Goal: Transaction & Acquisition: Purchase product/service

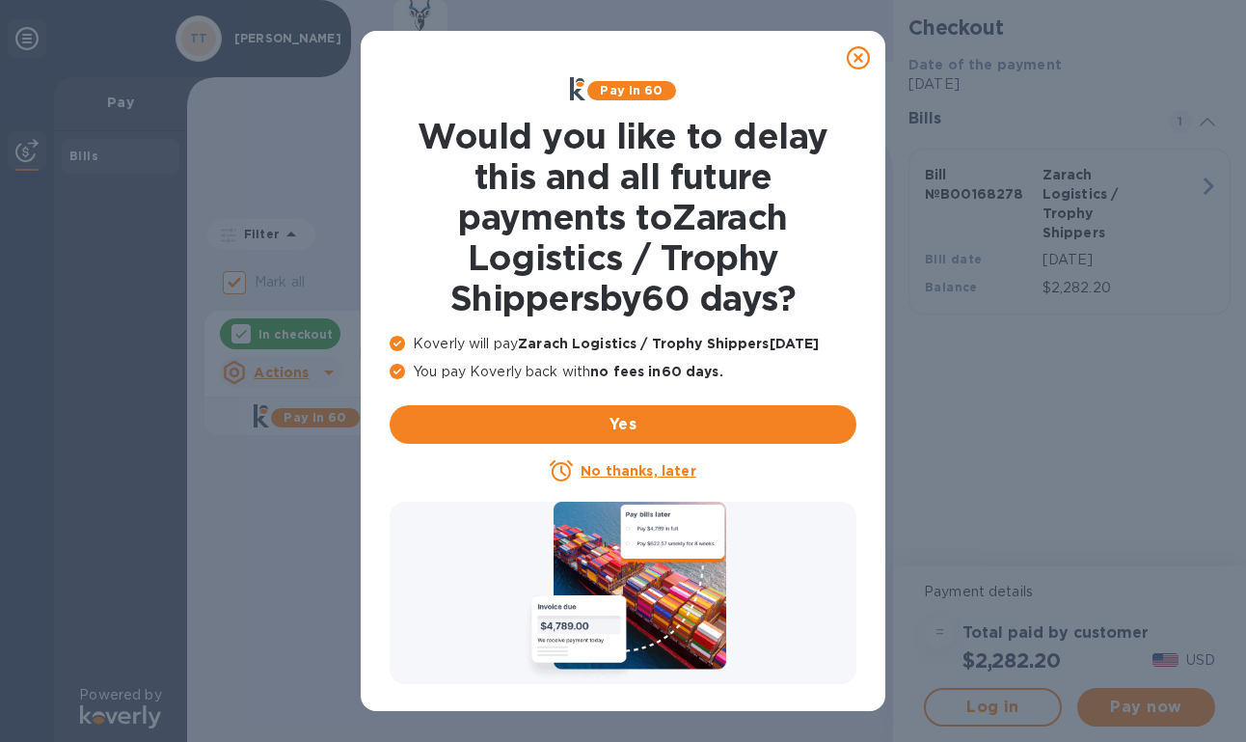
click at [862, 64] on icon at bounding box center [858, 57] width 23 height 23
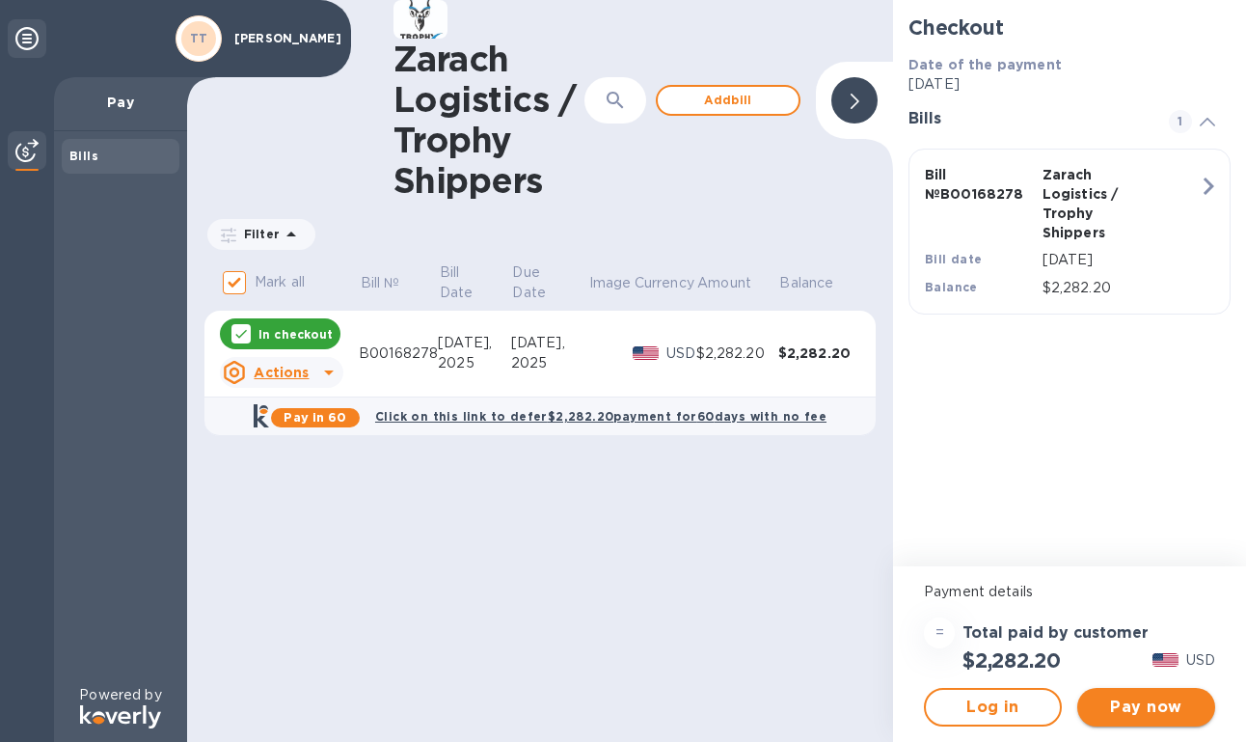
click at [1126, 701] on span "Pay now" at bounding box center [1146, 706] width 107 height 23
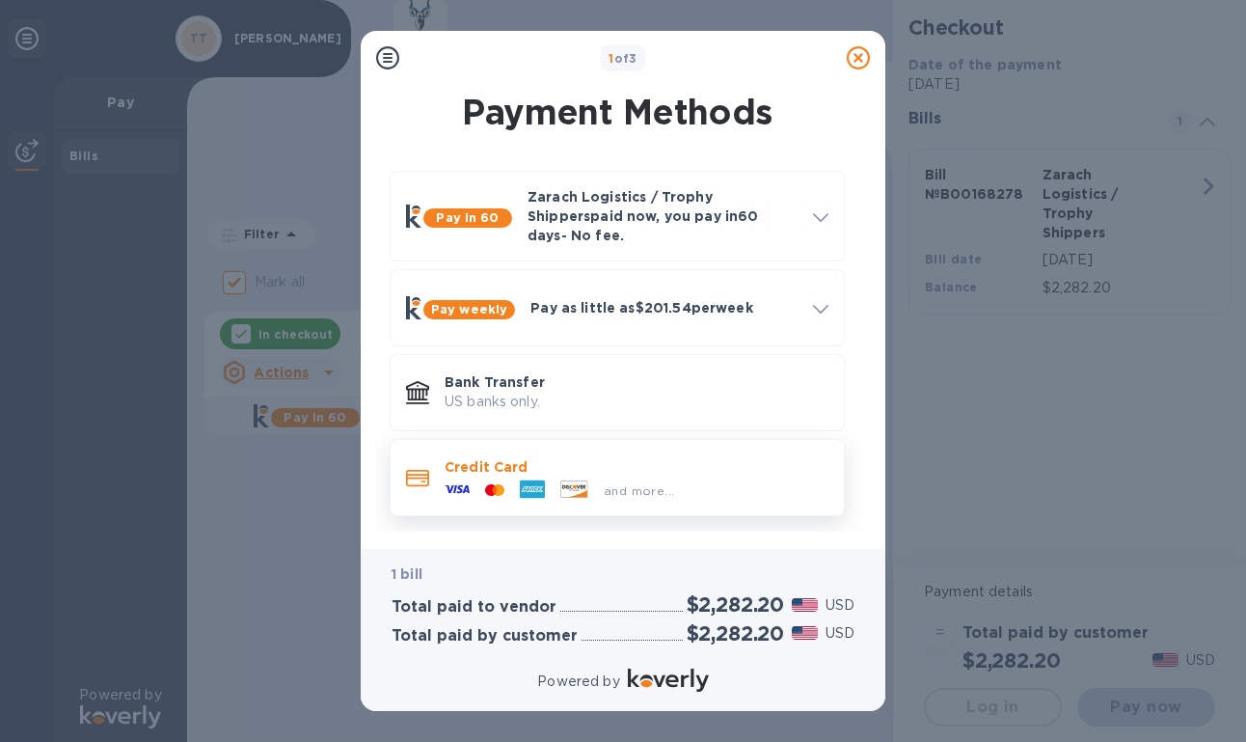
click at [662, 483] on span "and more..." at bounding box center [639, 490] width 70 height 14
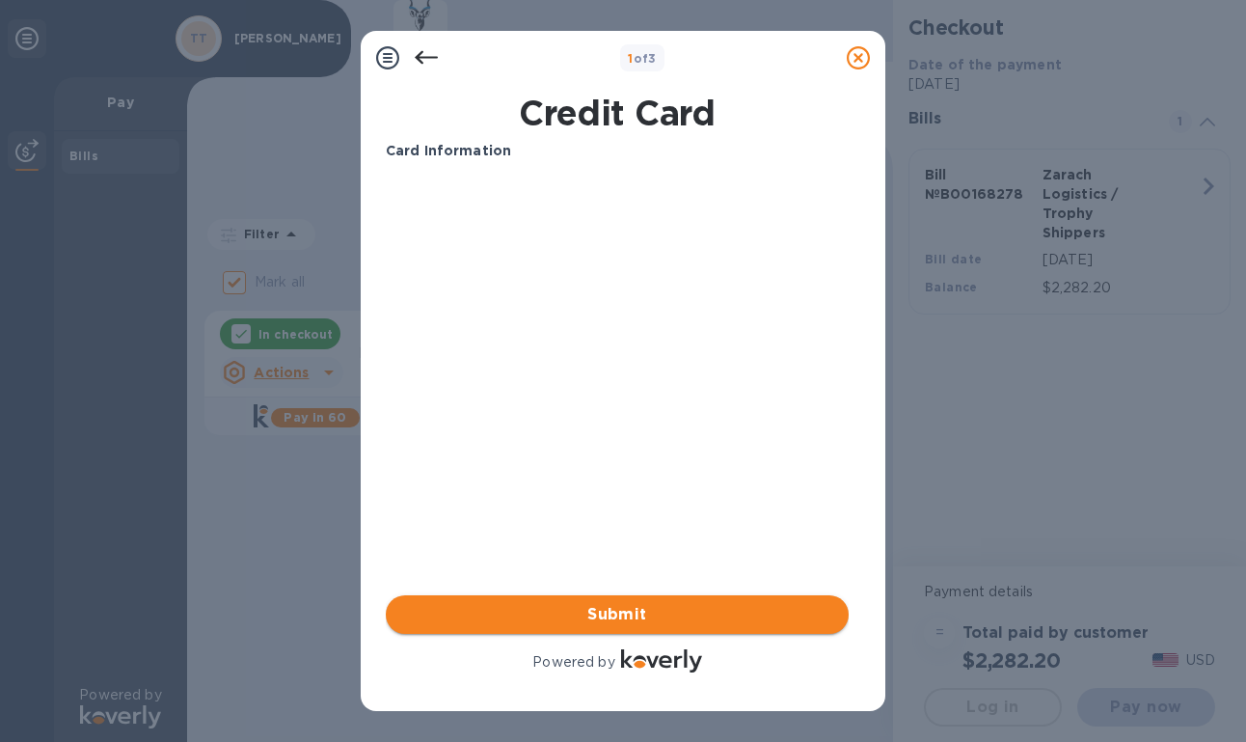
click at [689, 608] on span "Submit" at bounding box center [617, 614] width 432 height 23
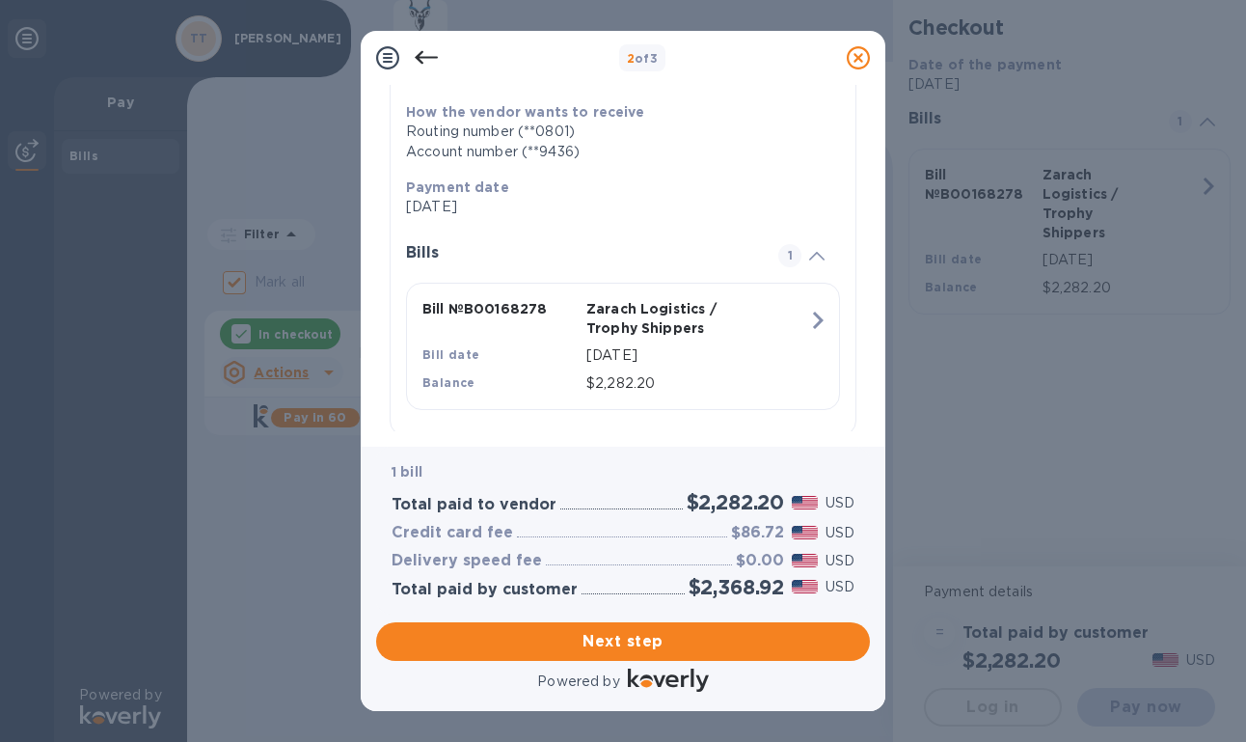
scroll to position [330, 0]
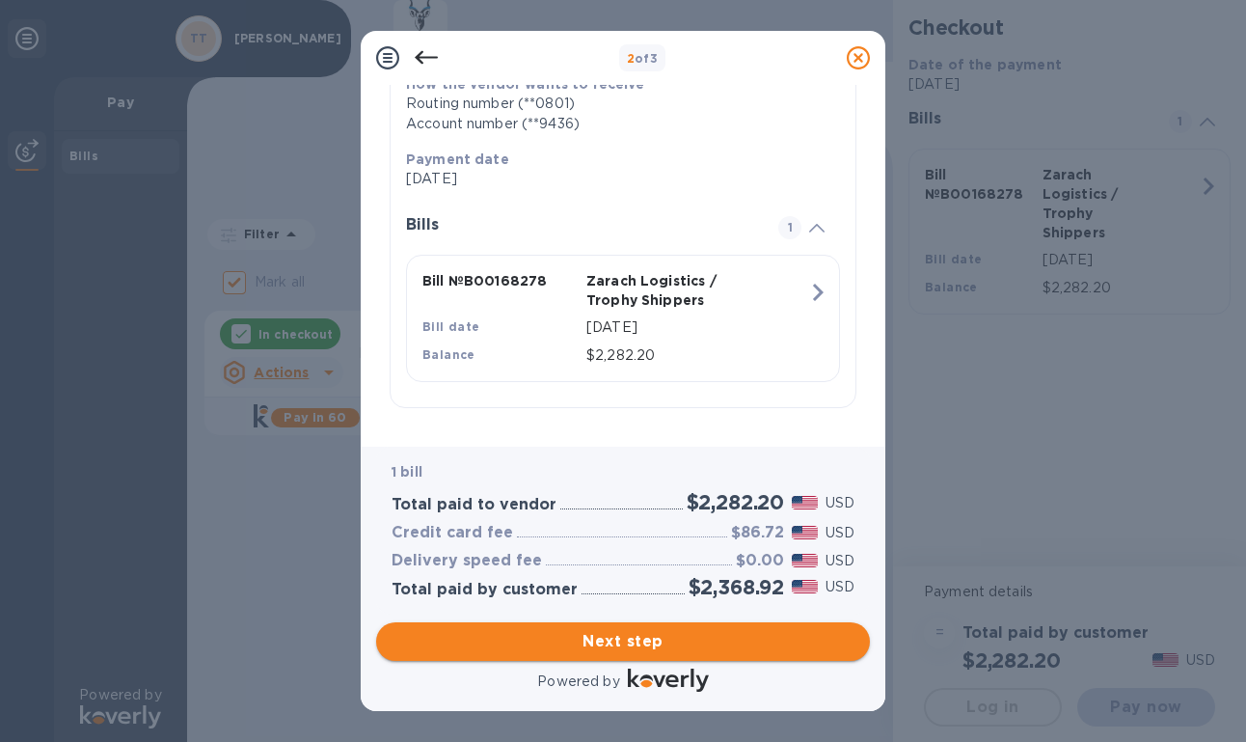
click at [719, 642] on span "Next step" at bounding box center [623, 641] width 463 height 23
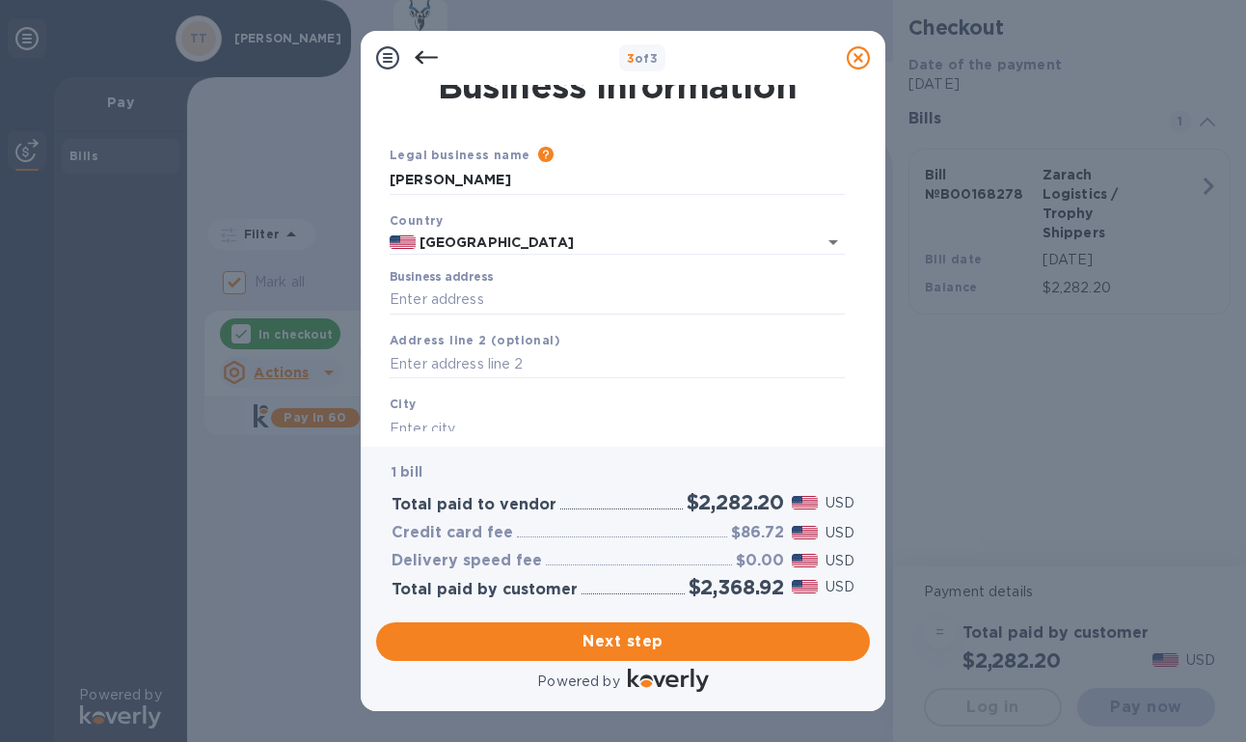
scroll to position [0, 0]
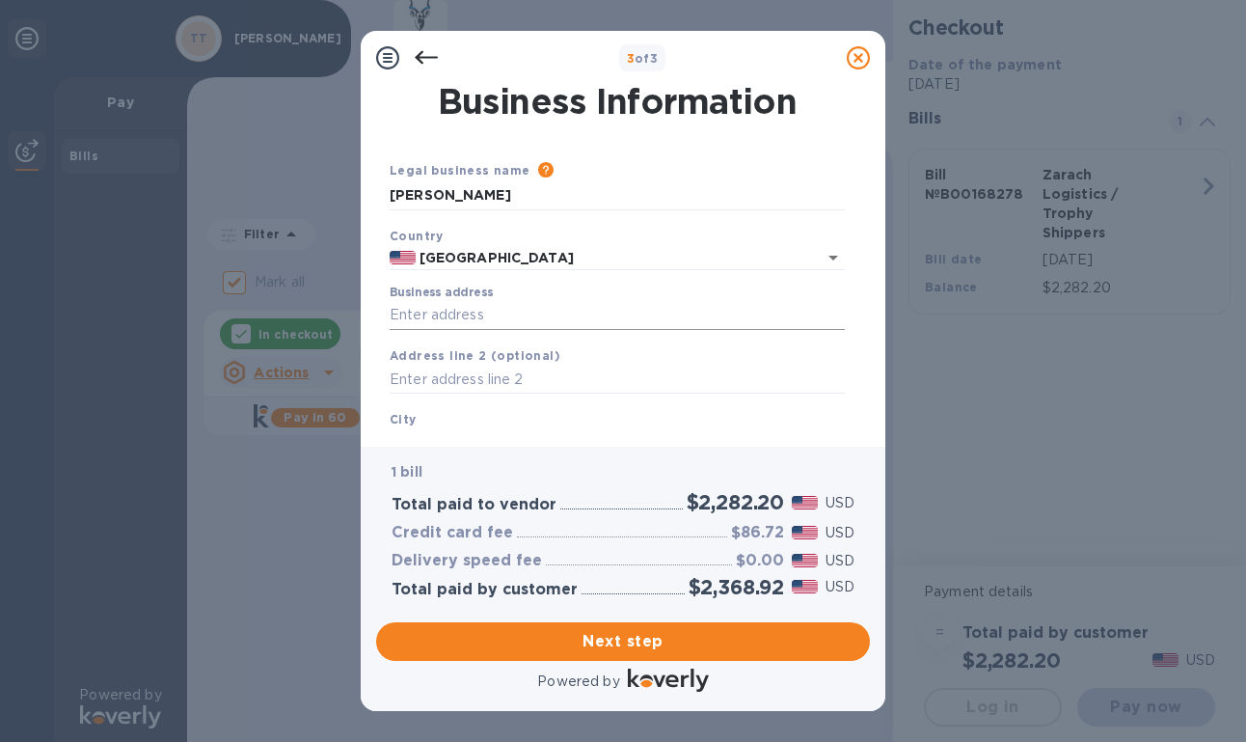
click at [557, 312] on input "Business address" at bounding box center [617, 315] width 455 height 29
type input "[STREET_ADDRESS]"
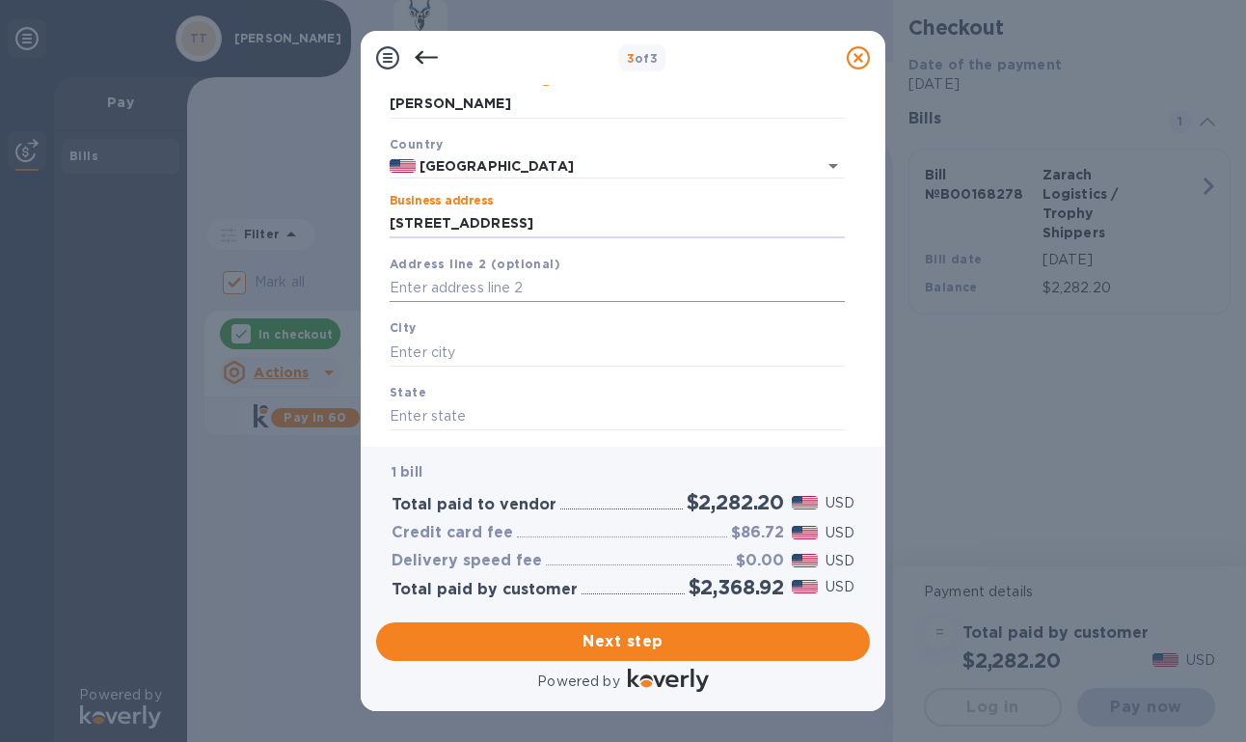
scroll to position [93, 0]
click at [580, 354] on input "text" at bounding box center [617, 351] width 455 height 29
type input "Lehi"
click at [578, 400] on div "State" at bounding box center [617, 405] width 471 height 65
click at [577, 421] on input "text" at bounding box center [617, 415] width 455 height 29
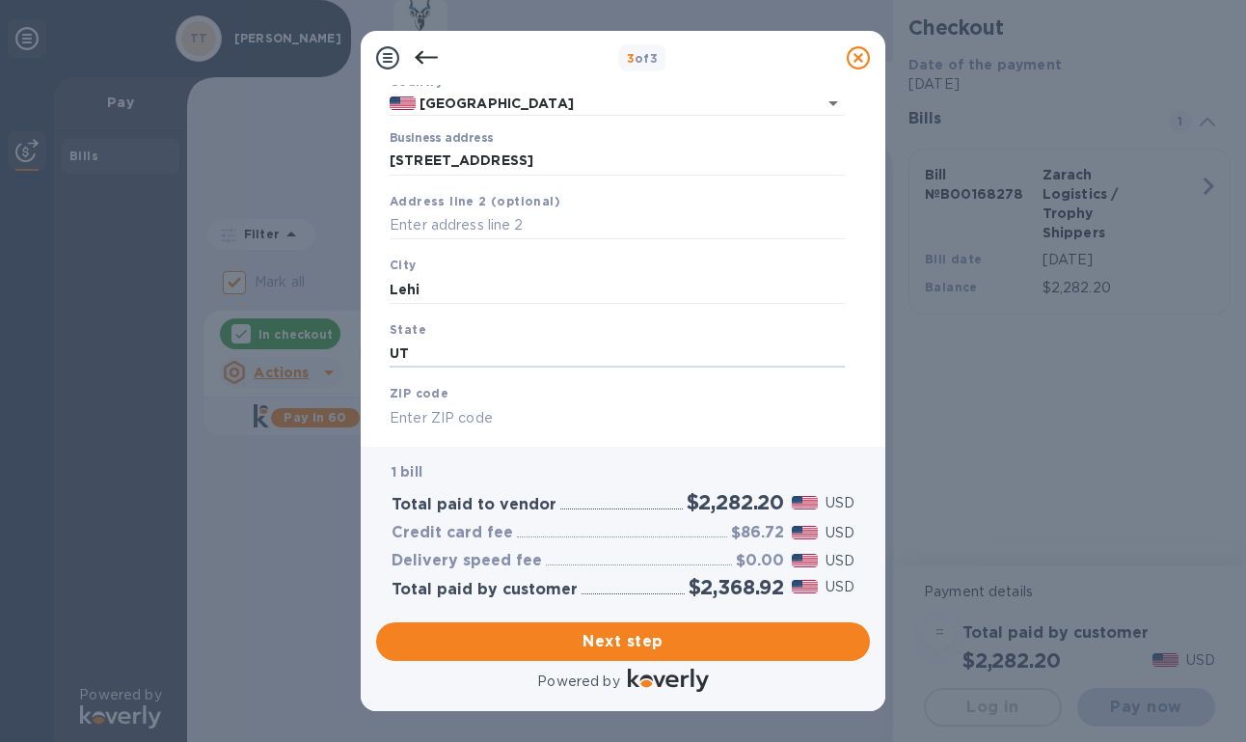
scroll to position [204, 0]
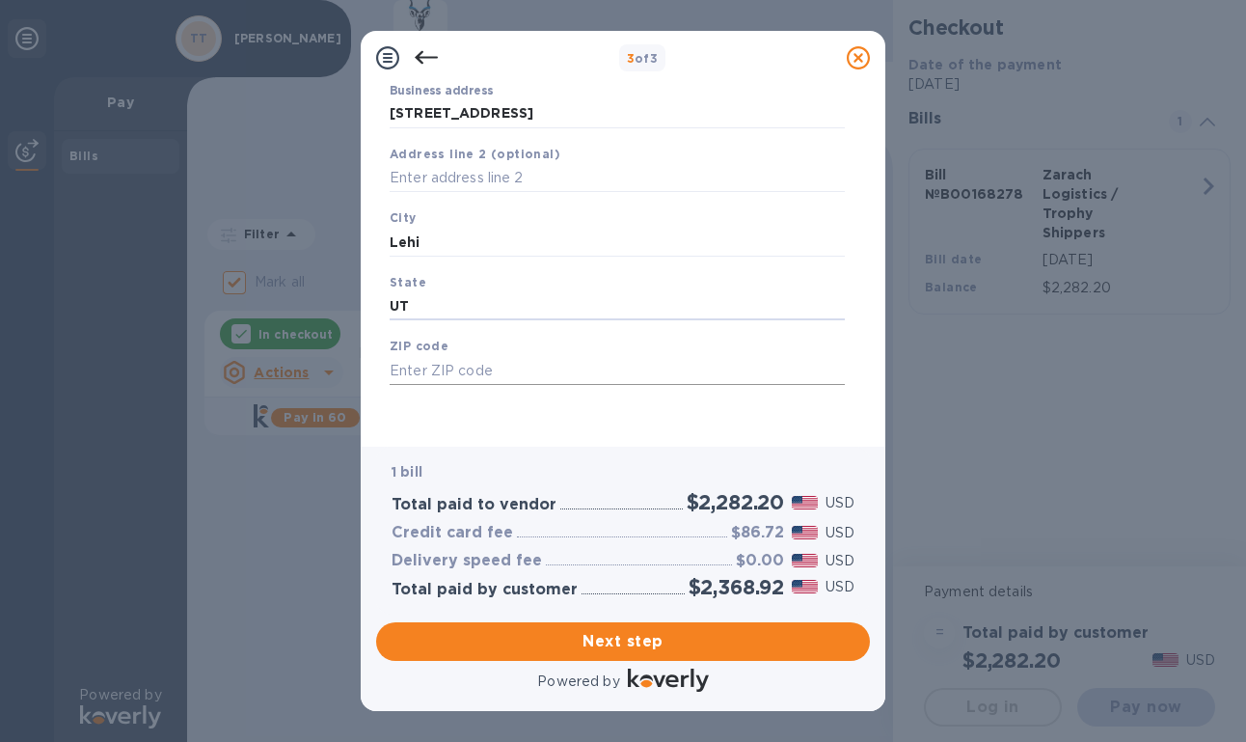
type input "UT"
click at [467, 368] on input "text" at bounding box center [617, 370] width 455 height 29
type input "84043"
click at [505, 630] on span "Next step" at bounding box center [623, 641] width 463 height 23
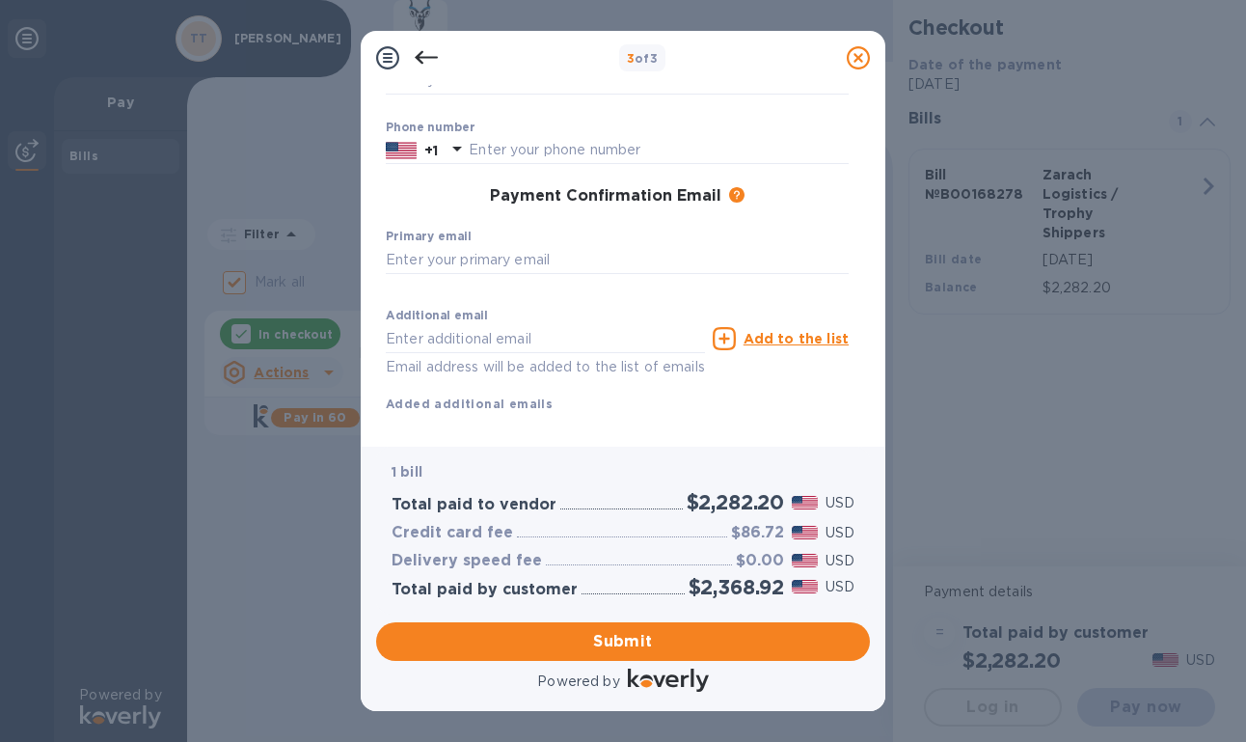
scroll to position [231, 0]
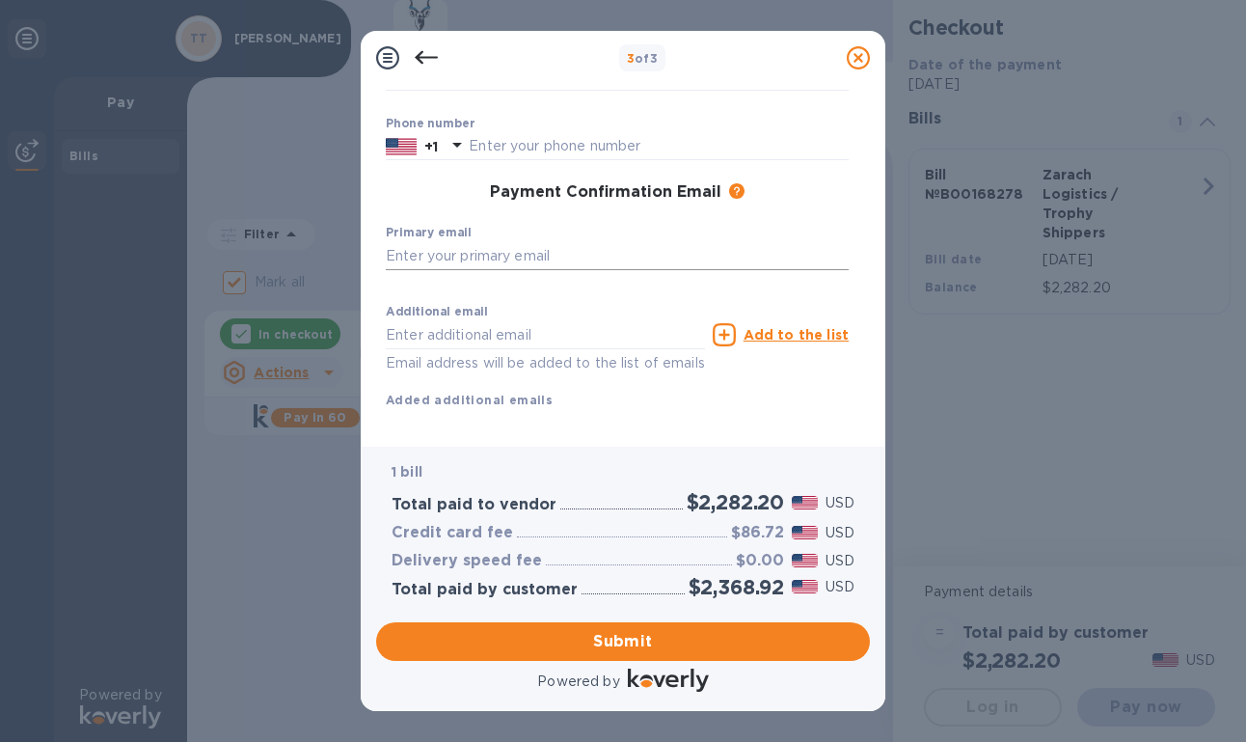
click at [591, 260] on input "text" at bounding box center [617, 255] width 463 height 29
type input "[EMAIL_ADDRESS][PERSON_NAME][DOMAIN_NAME]"
type input "Lily"
type input "[PERSON_NAME]"
type input "8016003245"
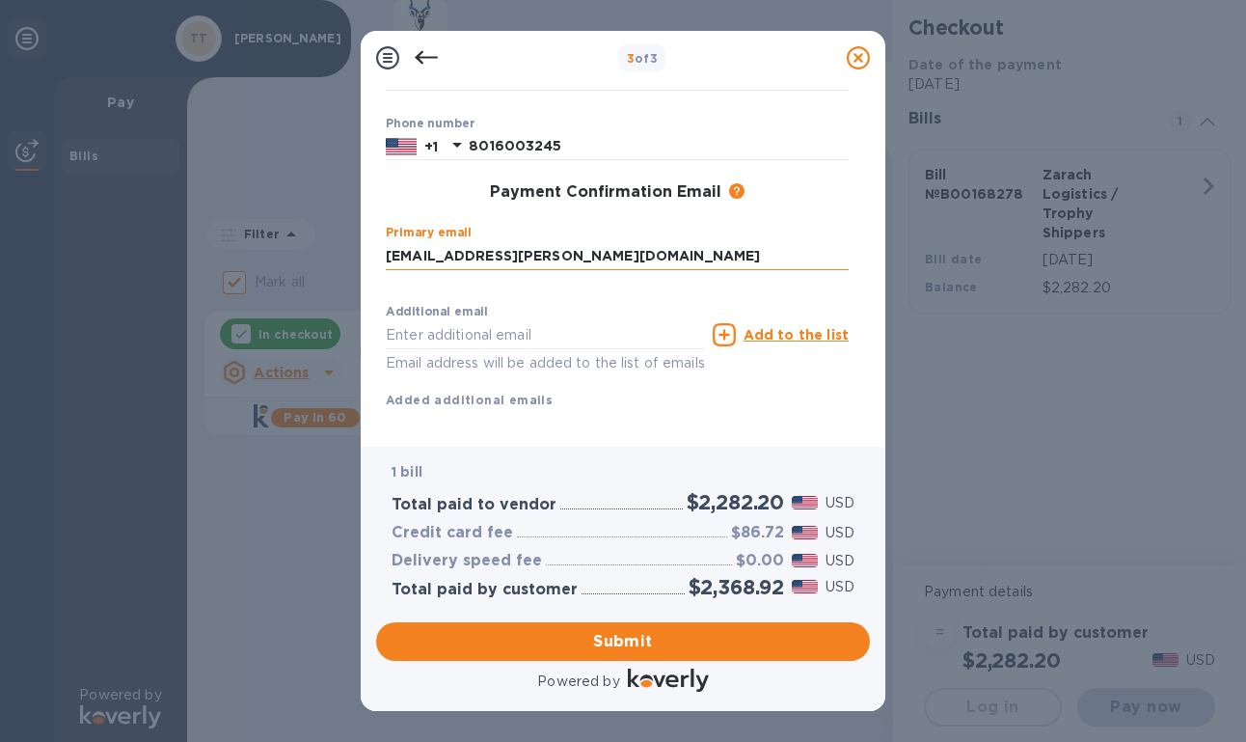
type input "[EMAIL_ADDRESS][PERSON_NAME][DOMAIN_NAME]"
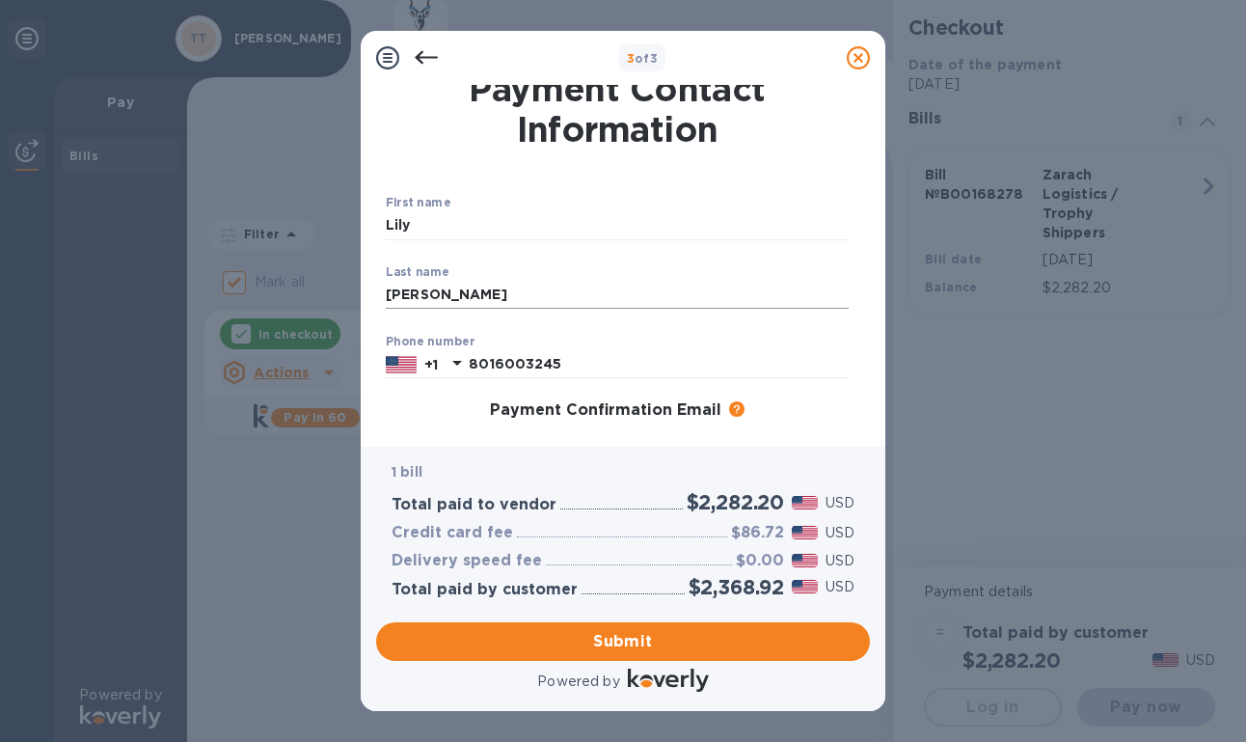
scroll to position [0, 0]
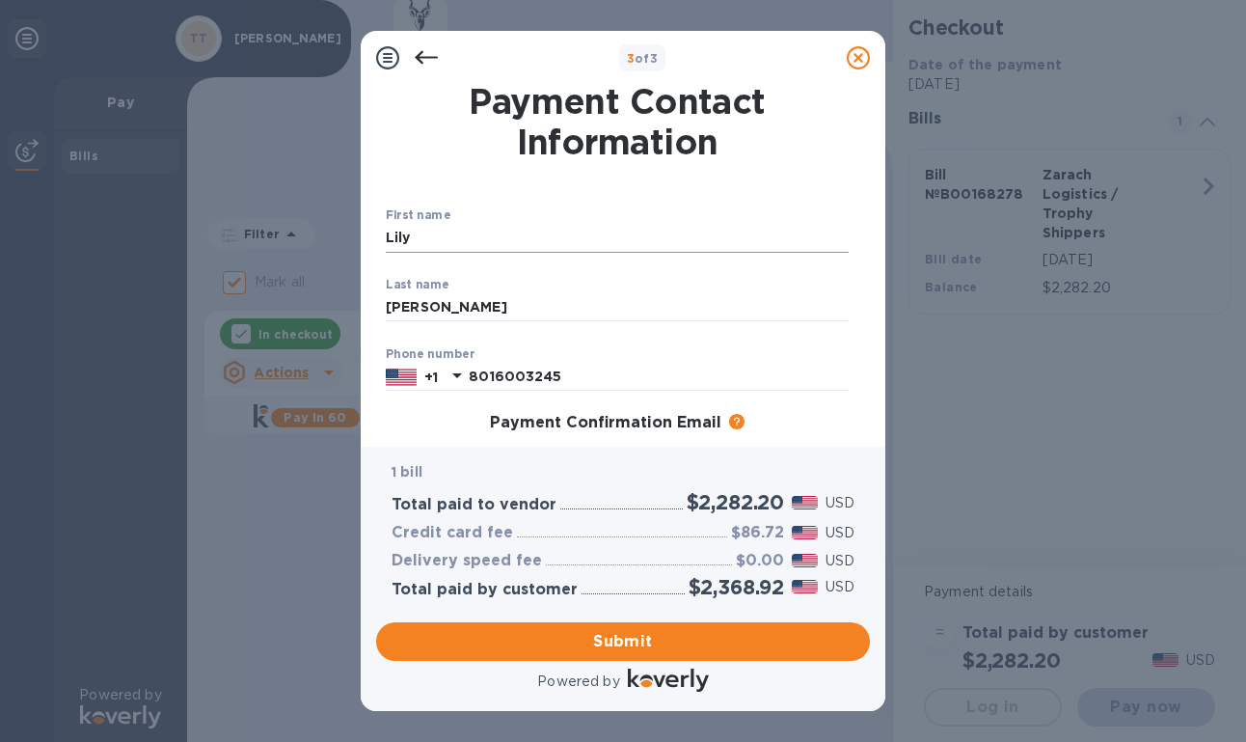
click at [433, 252] on input "Lily" at bounding box center [617, 238] width 463 height 29
type input "[PERSON_NAME]"
click at [416, 298] on input "[PERSON_NAME]" at bounding box center [617, 307] width 463 height 29
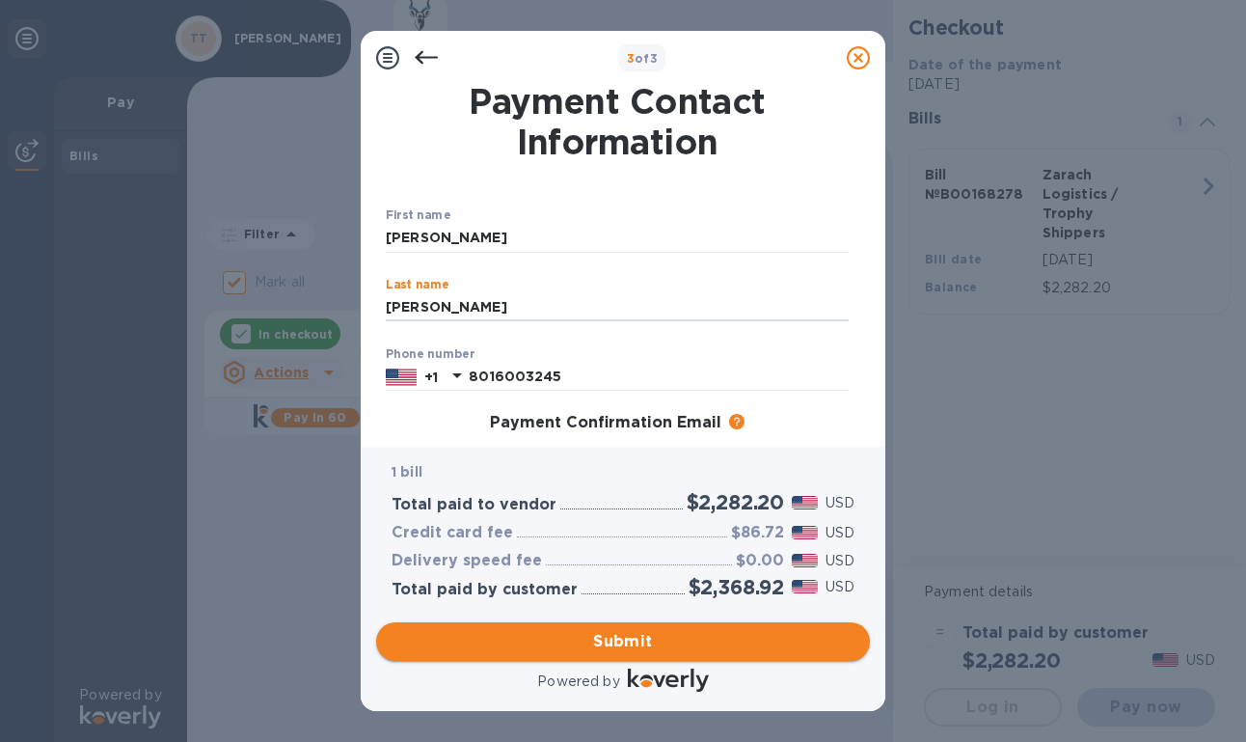
type input "[PERSON_NAME]"
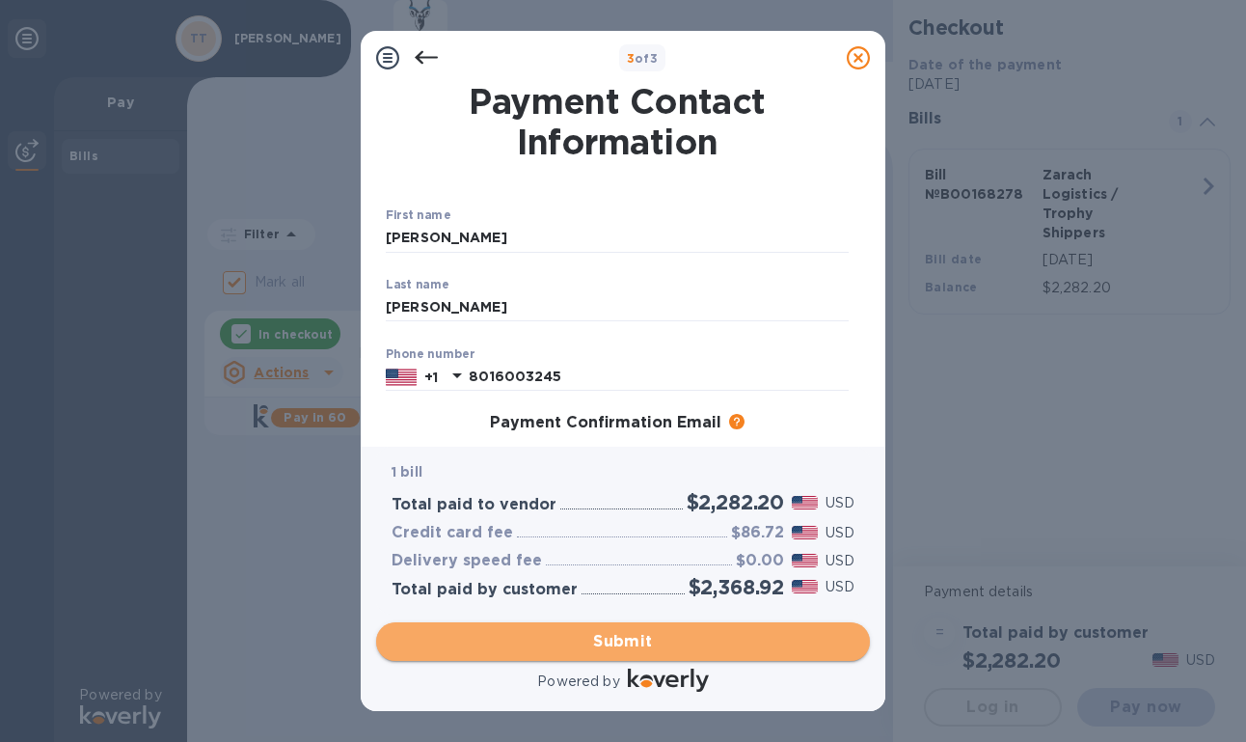
click at [502, 642] on span "Submit" at bounding box center [623, 641] width 463 height 23
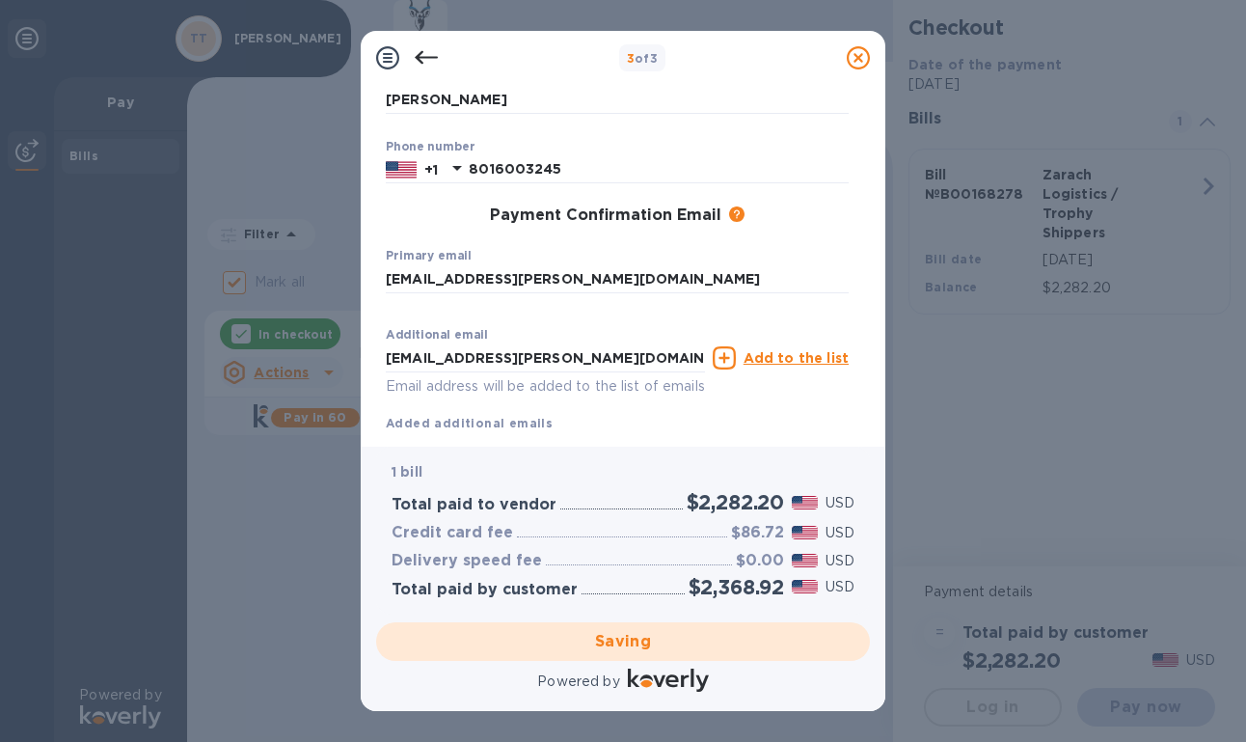
scroll to position [262, 0]
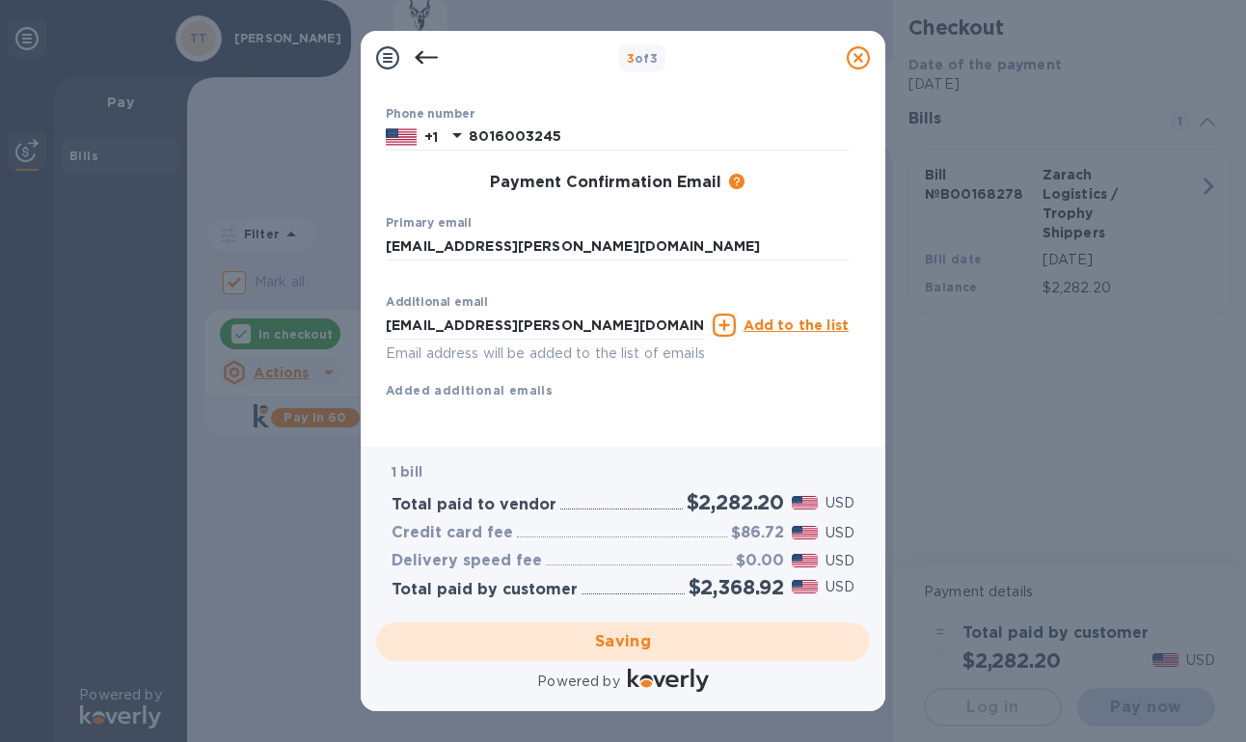
checkbox input "false"
